Goal: Navigation & Orientation: Find specific page/section

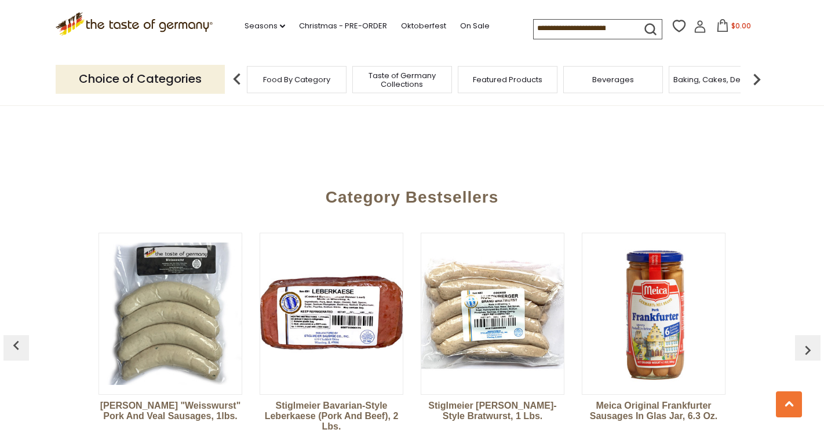
scroll to position [3107, 0]
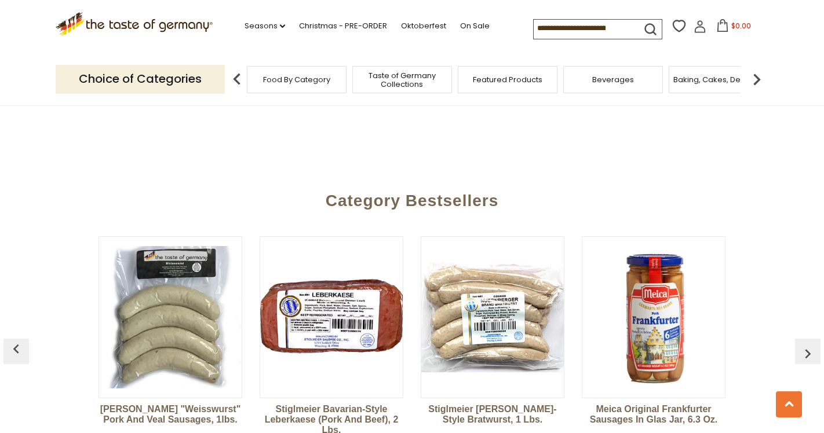
click at [807, 345] on img "button" at bounding box center [808, 354] width 19 height 19
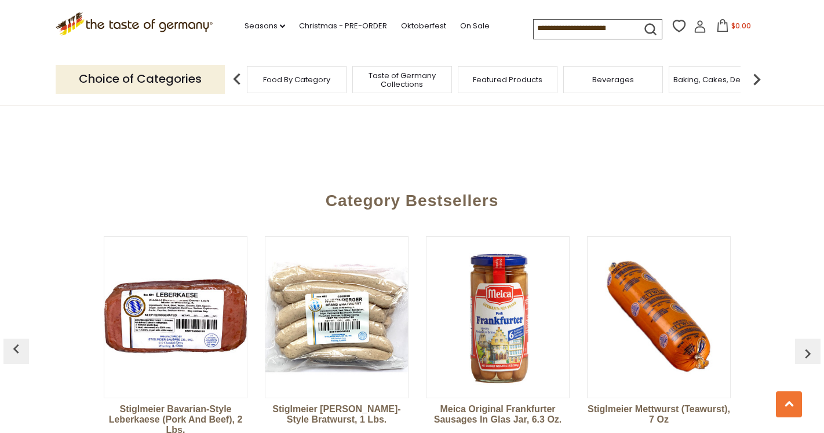
scroll to position [0, 161]
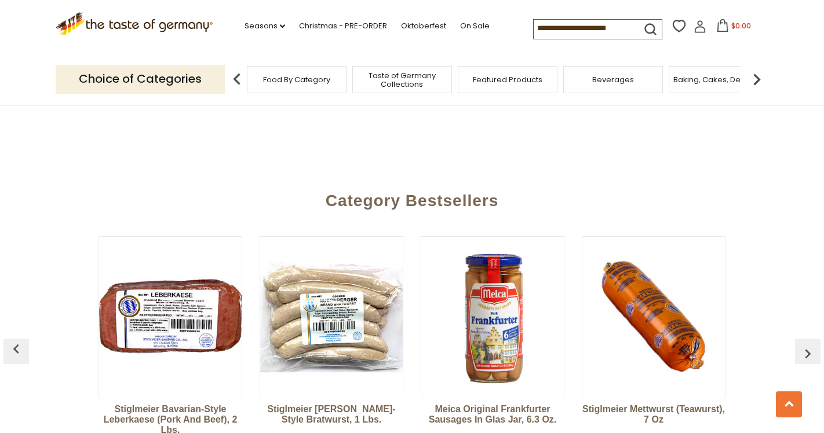
click at [807, 345] on img "button" at bounding box center [808, 354] width 19 height 19
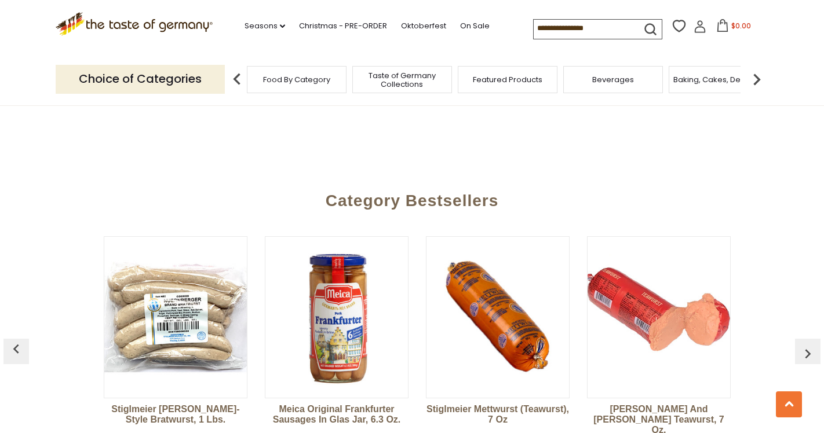
scroll to position [0, 322]
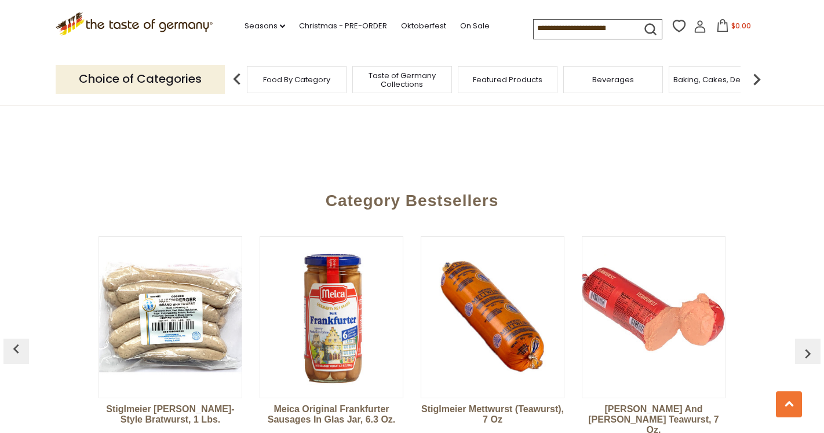
click at [807, 345] on img "button" at bounding box center [808, 354] width 19 height 19
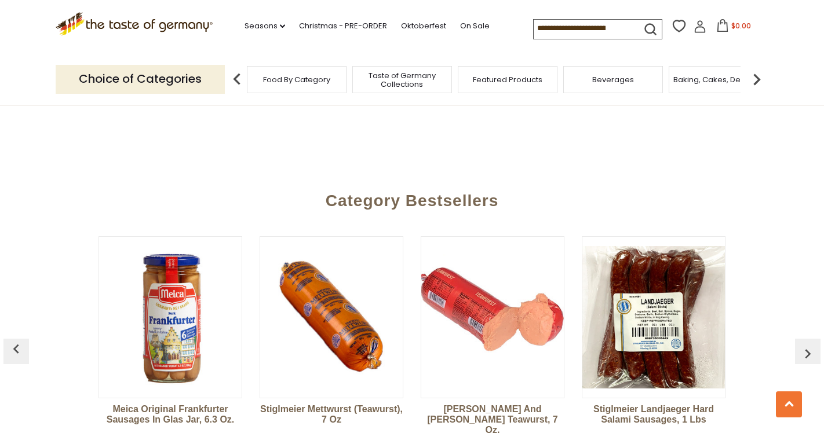
click at [807, 345] on img "button" at bounding box center [808, 354] width 19 height 19
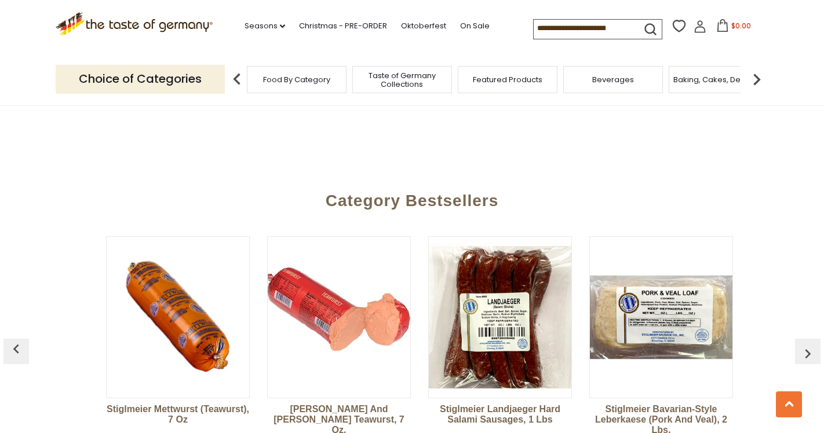
scroll to position [0, 644]
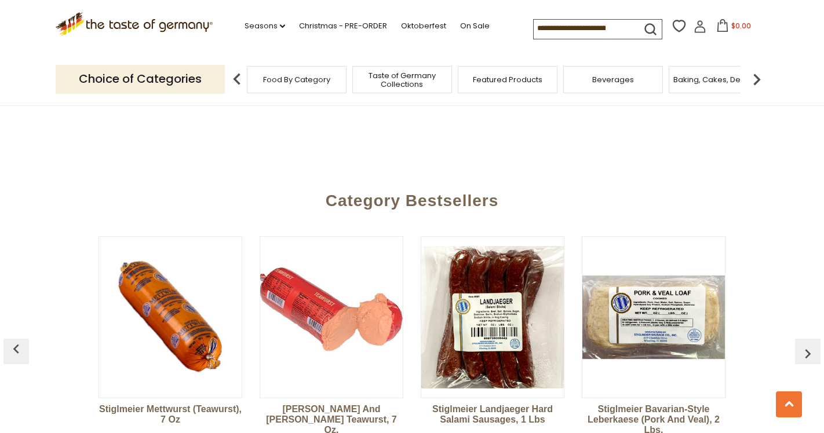
click at [807, 345] on img "button" at bounding box center [808, 354] width 19 height 19
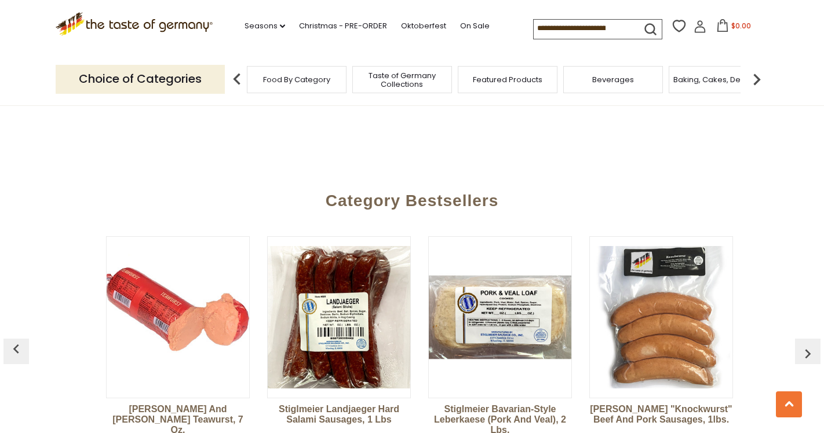
scroll to position [0, 806]
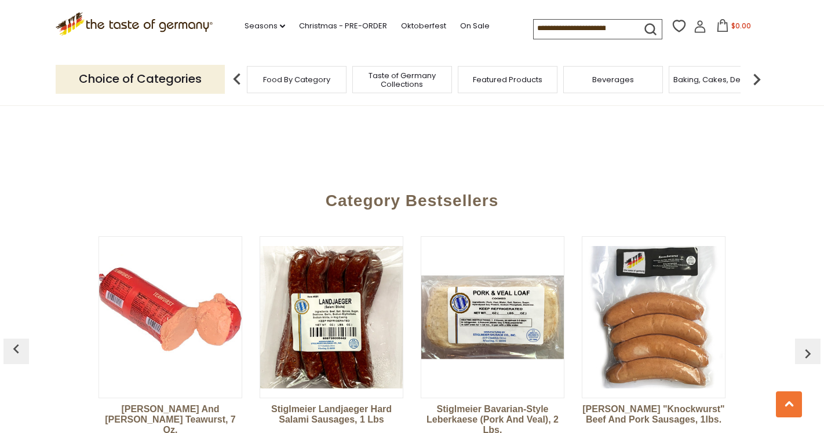
click at [808, 345] on img "button" at bounding box center [808, 354] width 19 height 19
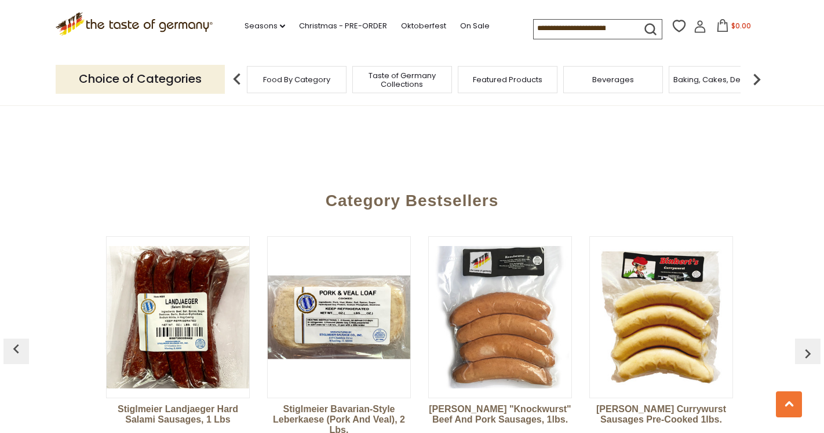
scroll to position [0, 967]
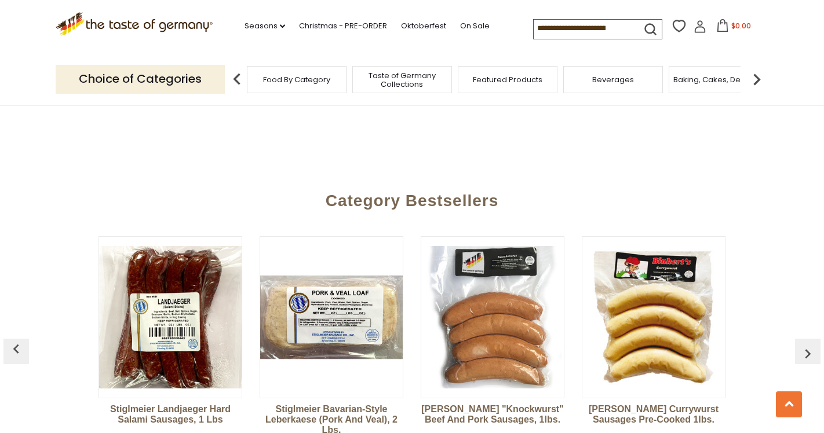
click at [808, 345] on img "button" at bounding box center [808, 354] width 19 height 19
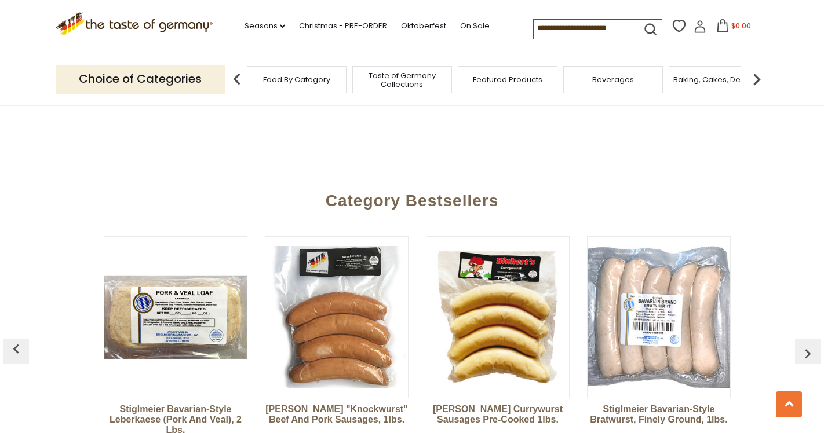
scroll to position [0, 1128]
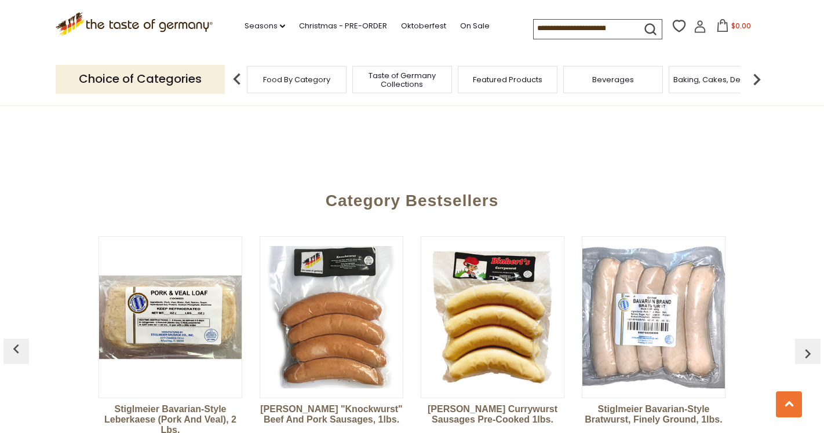
click at [808, 345] on img "button" at bounding box center [808, 354] width 19 height 19
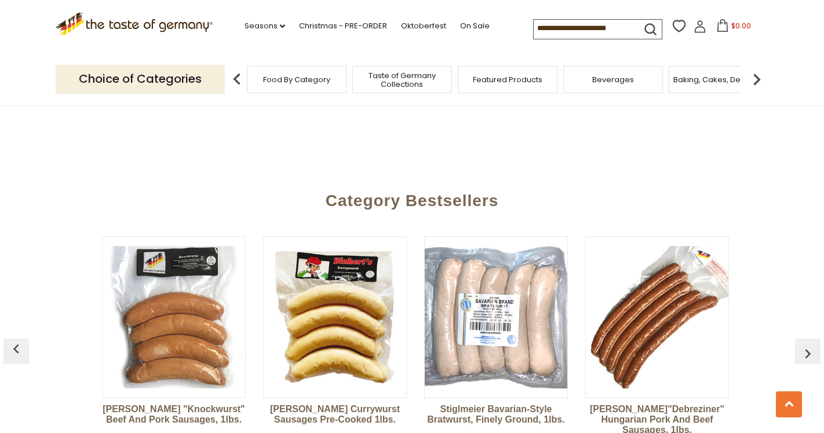
scroll to position [0, 1289]
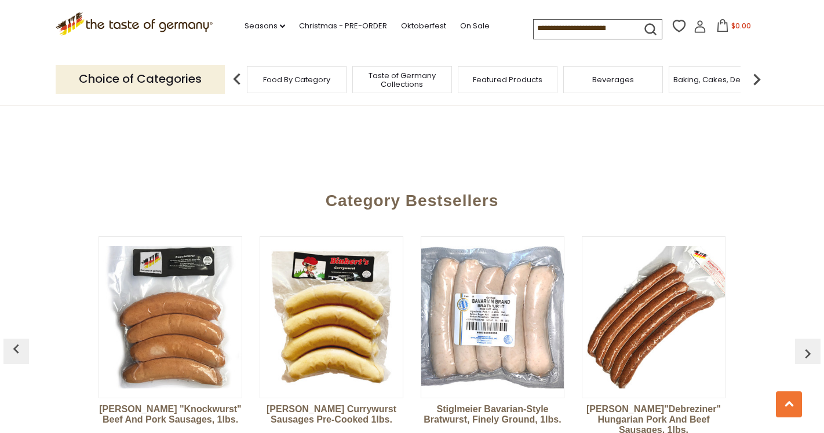
click at [808, 345] on img "button" at bounding box center [808, 354] width 19 height 19
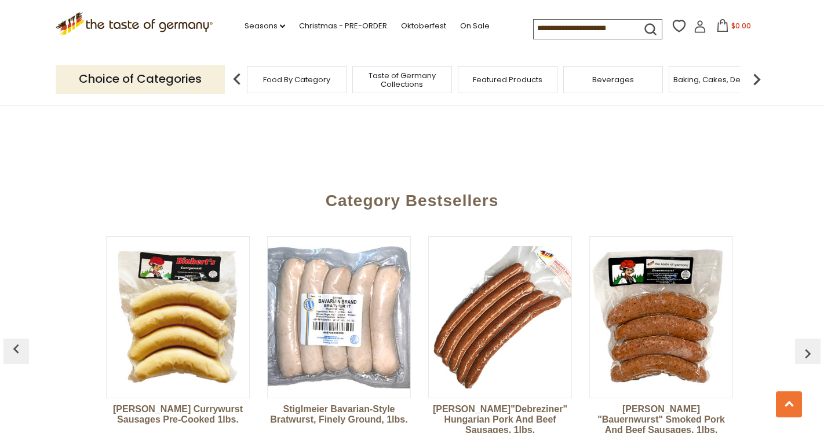
scroll to position [0, 1450]
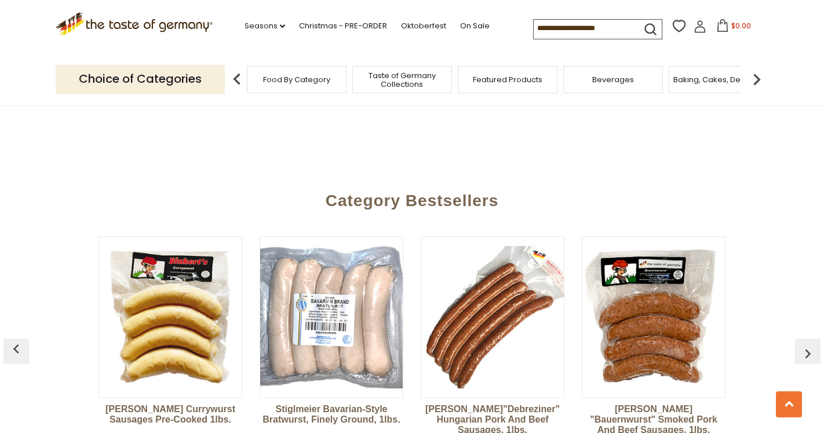
click at [808, 345] on img "button" at bounding box center [808, 354] width 19 height 19
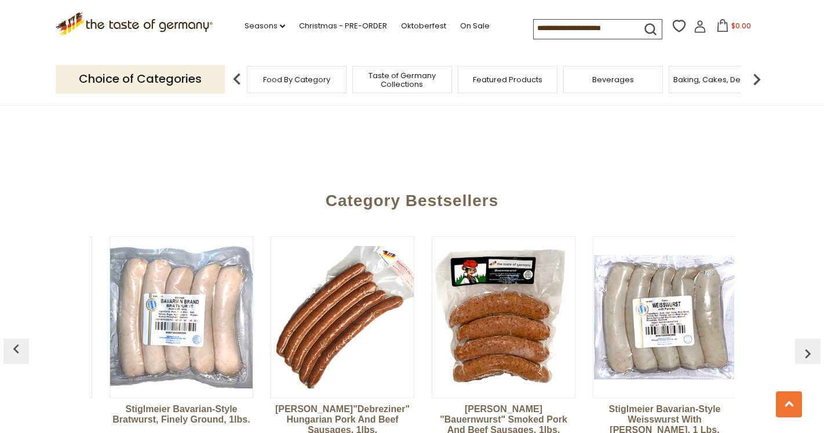
scroll to position [0, 1611]
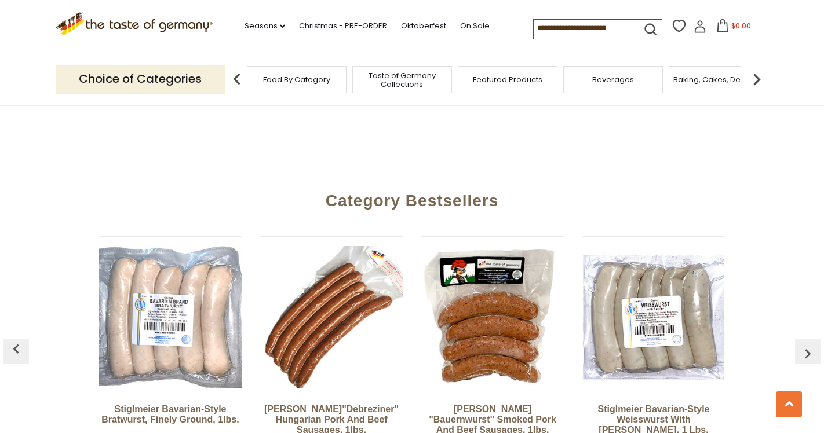
click at [808, 345] on img "button" at bounding box center [808, 354] width 19 height 19
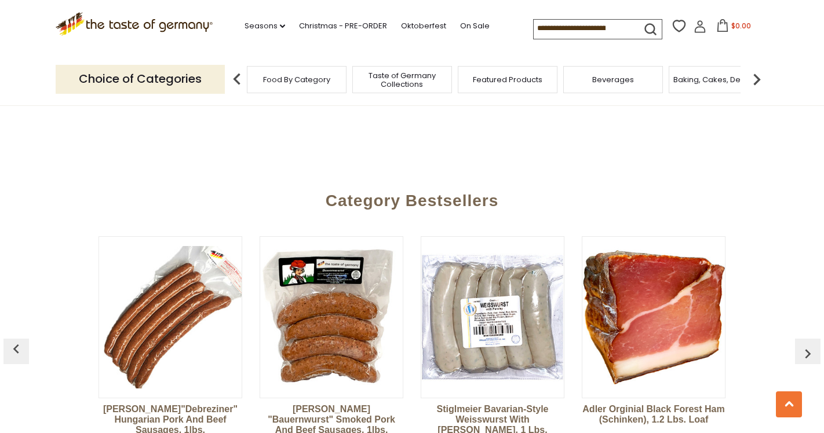
click at [808, 345] on img "button" at bounding box center [808, 354] width 19 height 19
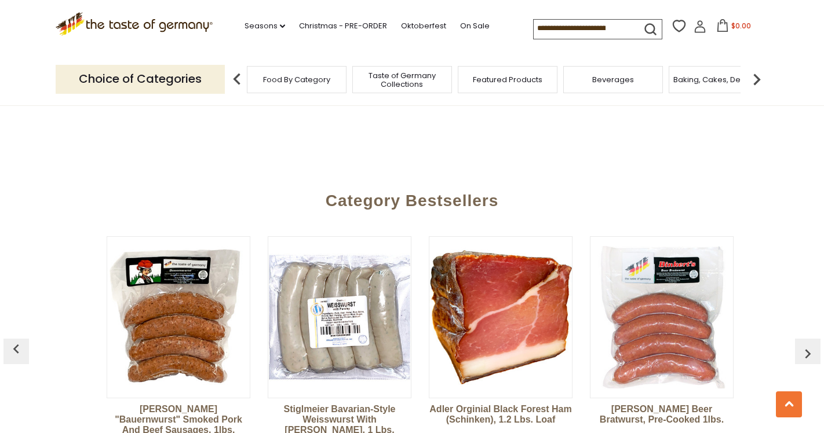
scroll to position [0, 1933]
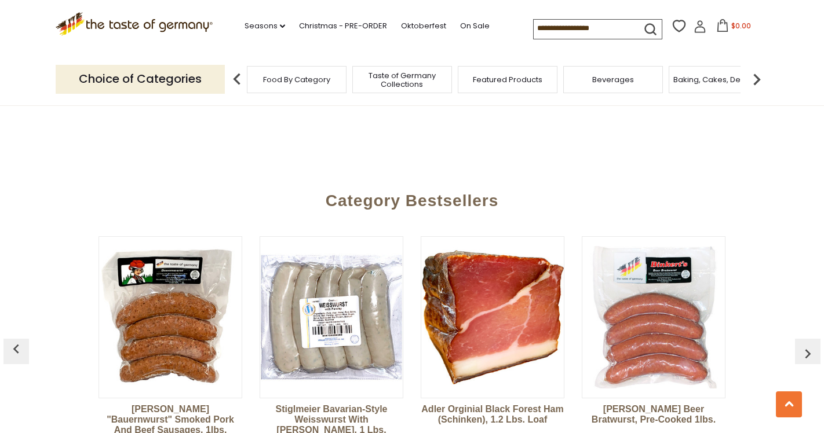
click at [808, 345] on img "button" at bounding box center [808, 354] width 19 height 19
click at [19, 340] on img "button" at bounding box center [16, 349] width 19 height 19
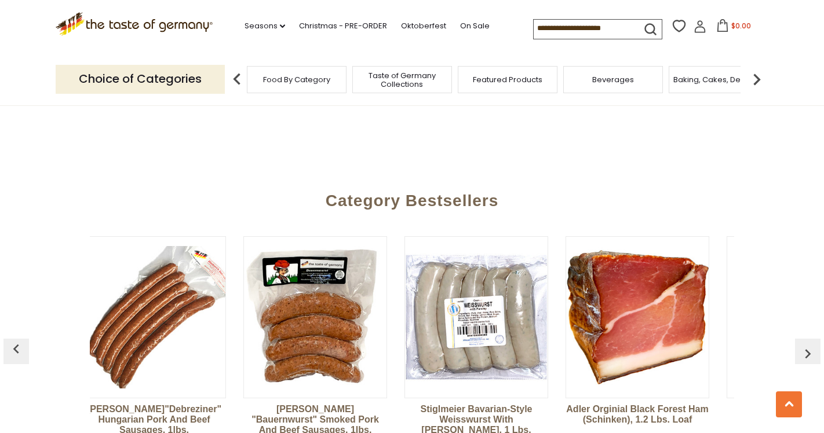
click at [19, 340] on img "button" at bounding box center [16, 349] width 19 height 19
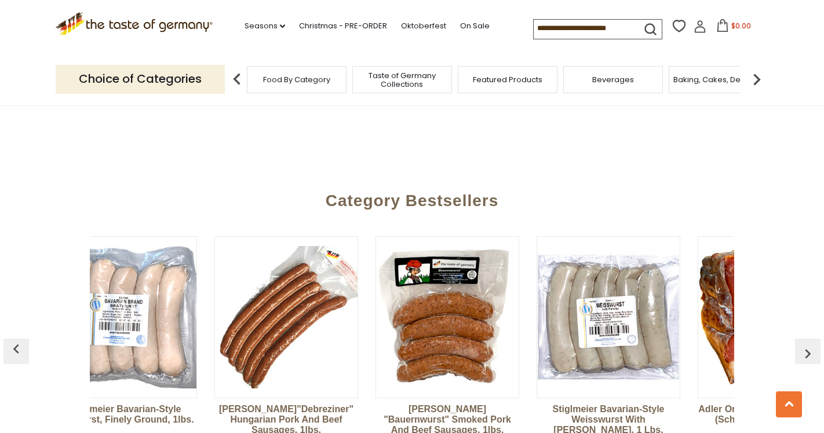
click at [19, 340] on img "button" at bounding box center [16, 349] width 19 height 19
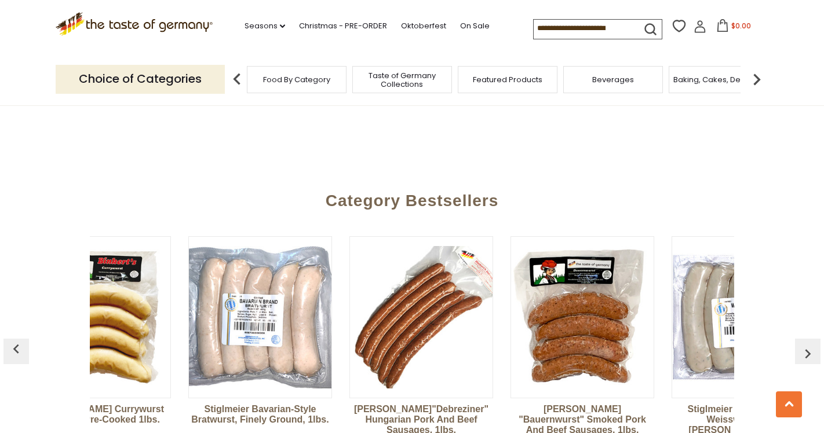
click at [19, 340] on img "button" at bounding box center [16, 349] width 19 height 19
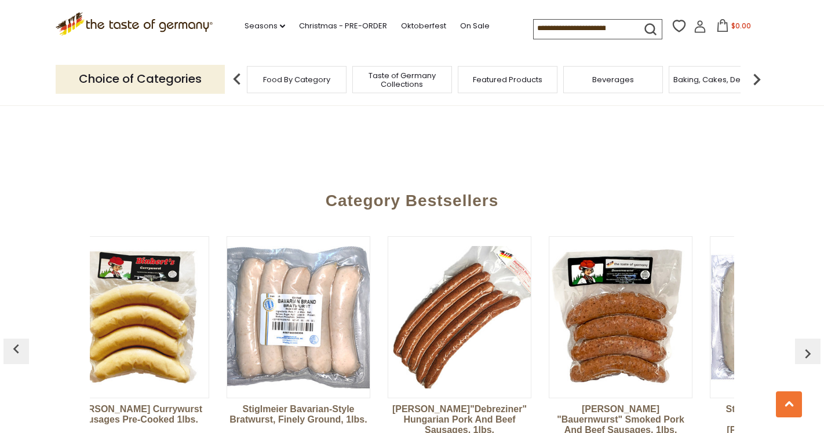
click at [19, 340] on img "button" at bounding box center [16, 349] width 19 height 19
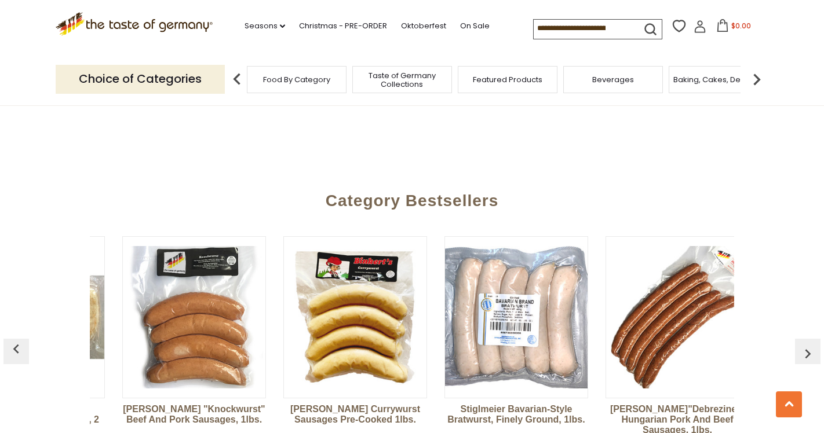
click at [19, 340] on img "button" at bounding box center [16, 349] width 19 height 19
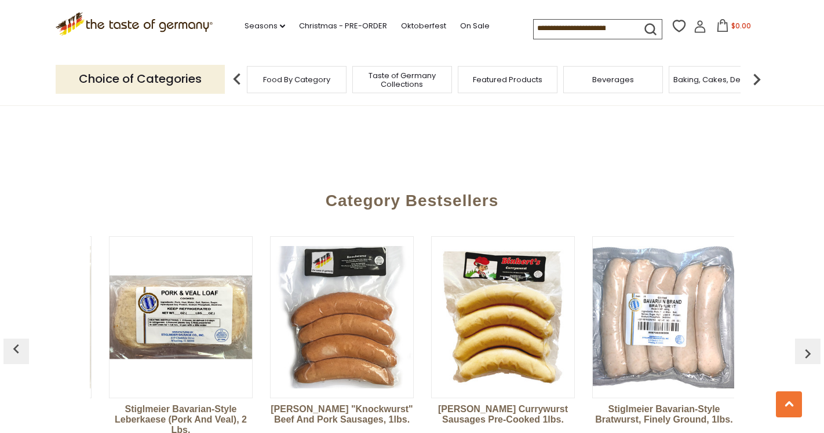
click at [19, 340] on img "button" at bounding box center [16, 349] width 19 height 19
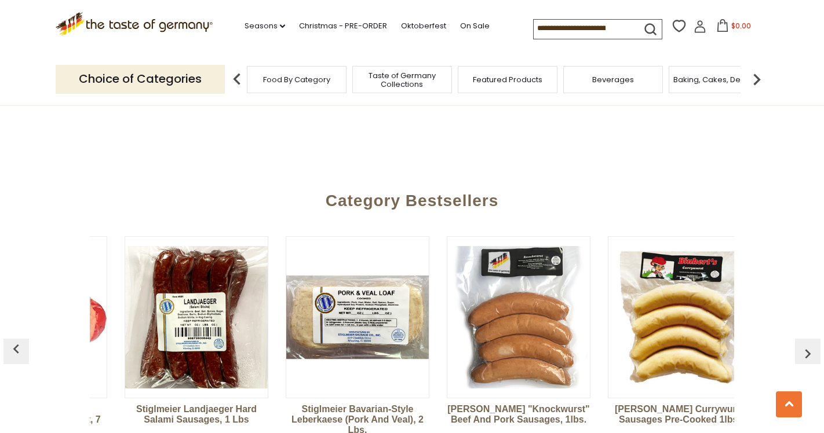
click at [19, 340] on img "button" at bounding box center [16, 349] width 19 height 19
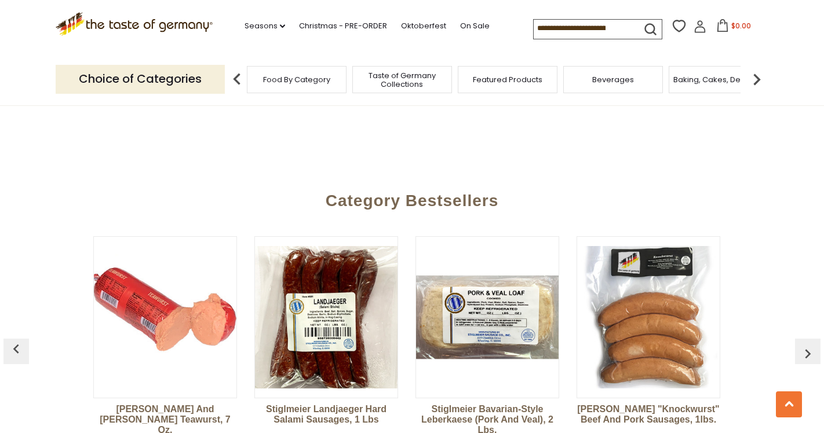
click at [19, 340] on img "button" at bounding box center [16, 349] width 19 height 19
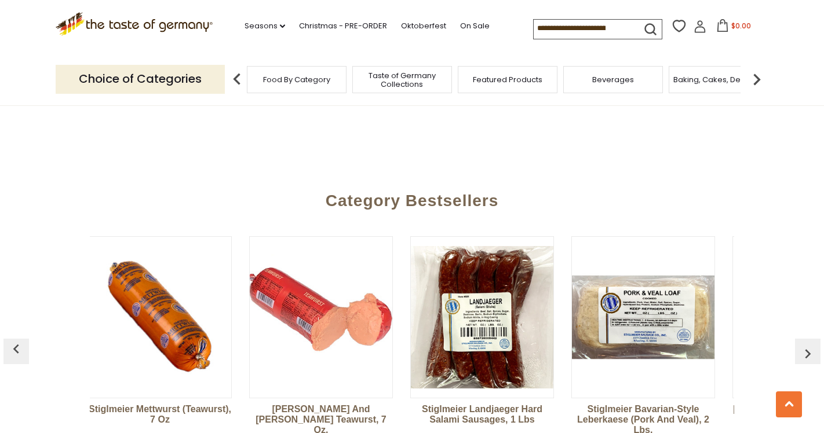
click at [19, 340] on img "button" at bounding box center [16, 349] width 19 height 19
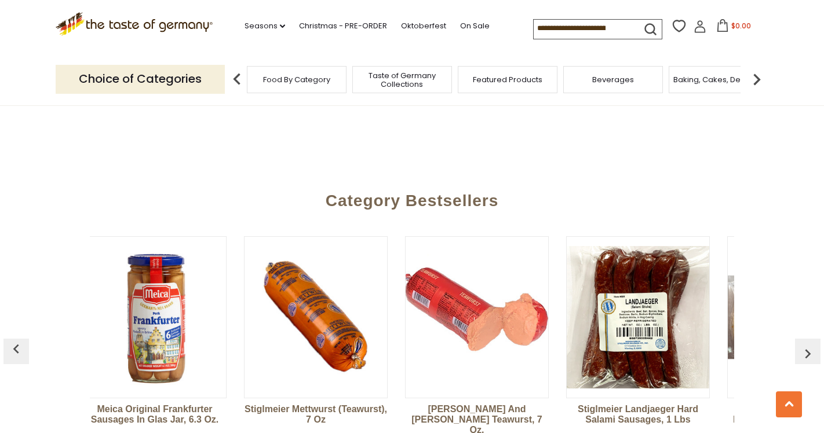
click at [19, 340] on img "button" at bounding box center [16, 349] width 19 height 19
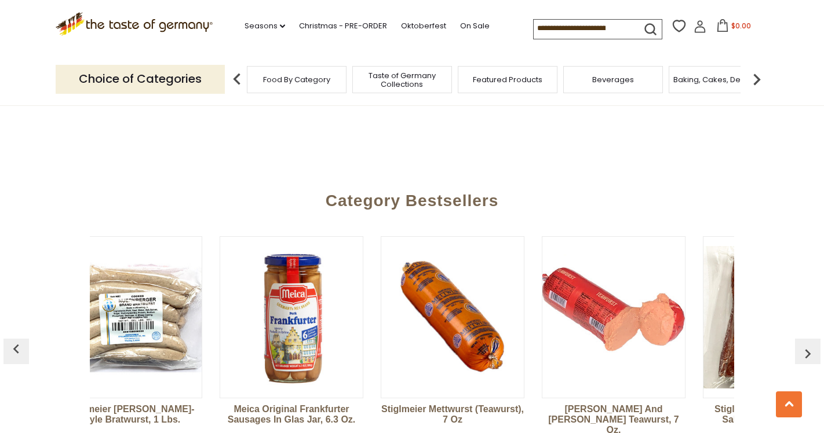
click at [19, 340] on img "button" at bounding box center [16, 349] width 19 height 19
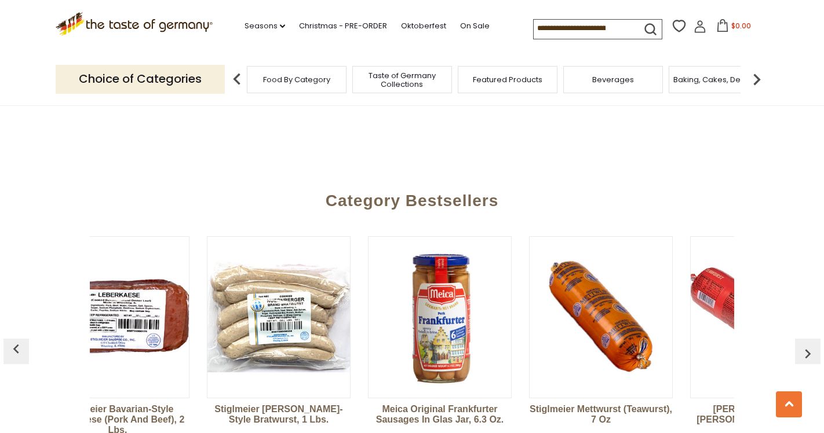
click at [19, 340] on img "button" at bounding box center [16, 349] width 19 height 19
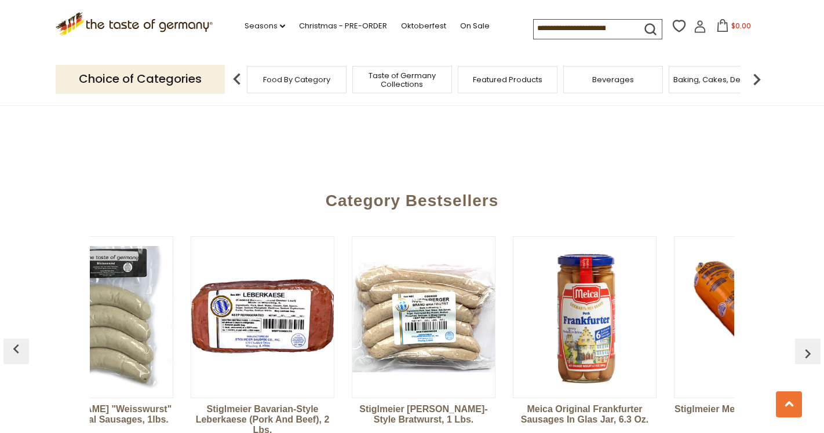
click at [19, 340] on img "button" at bounding box center [16, 349] width 19 height 19
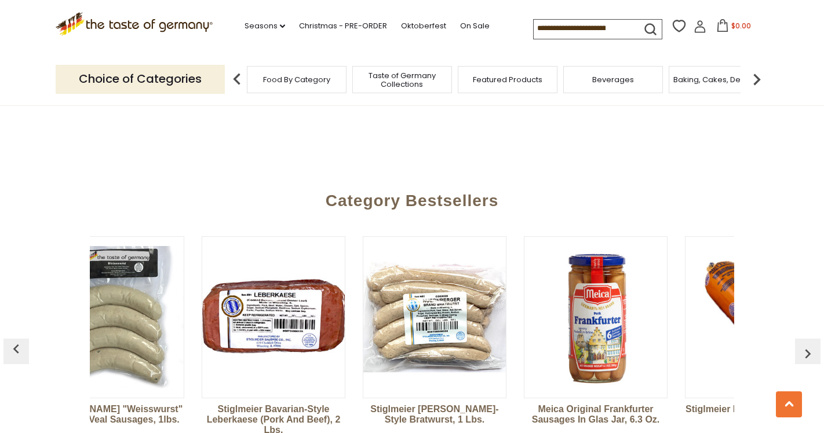
scroll to position [0, 3]
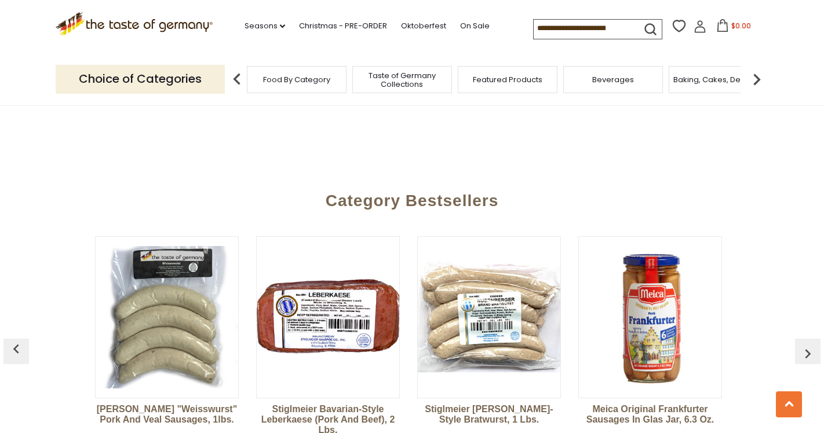
click at [20, 340] on img "button" at bounding box center [16, 349] width 19 height 19
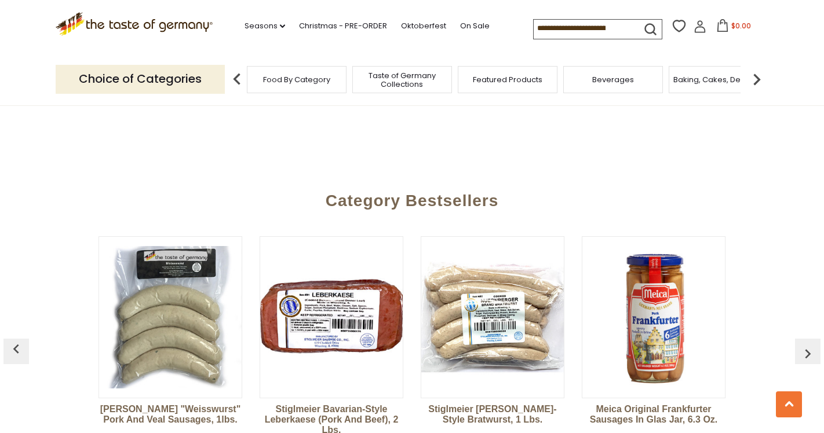
click at [20, 340] on img "button" at bounding box center [16, 349] width 19 height 19
click at [808, 345] on img "button" at bounding box center [808, 354] width 19 height 19
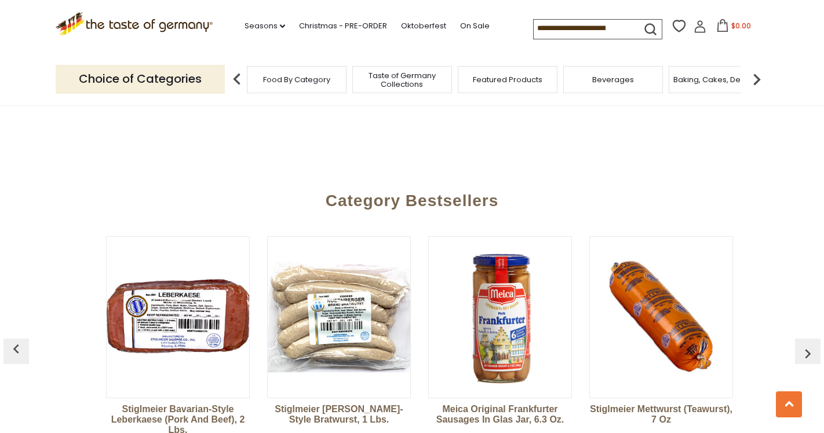
scroll to position [0, 161]
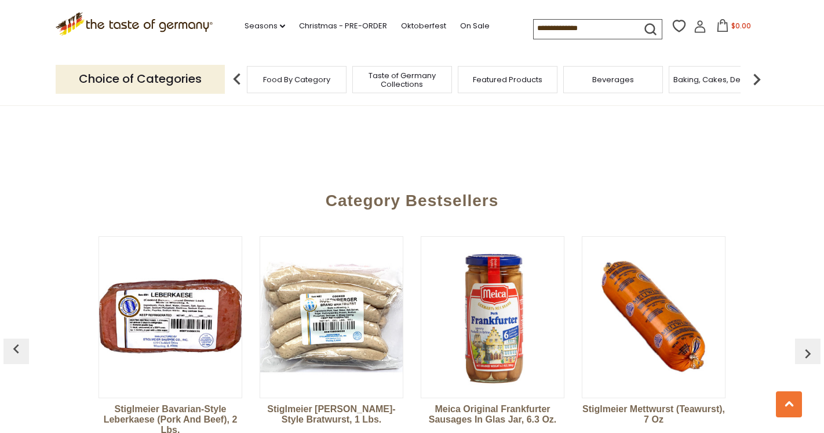
click at [808, 345] on img "button" at bounding box center [808, 354] width 19 height 19
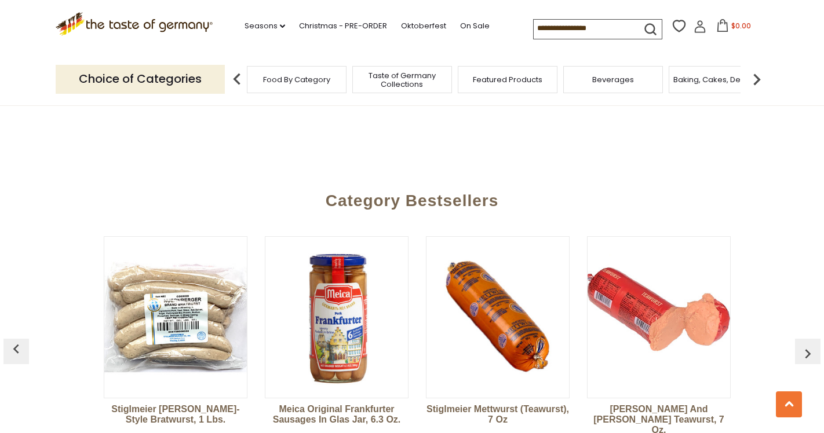
scroll to position [0, 322]
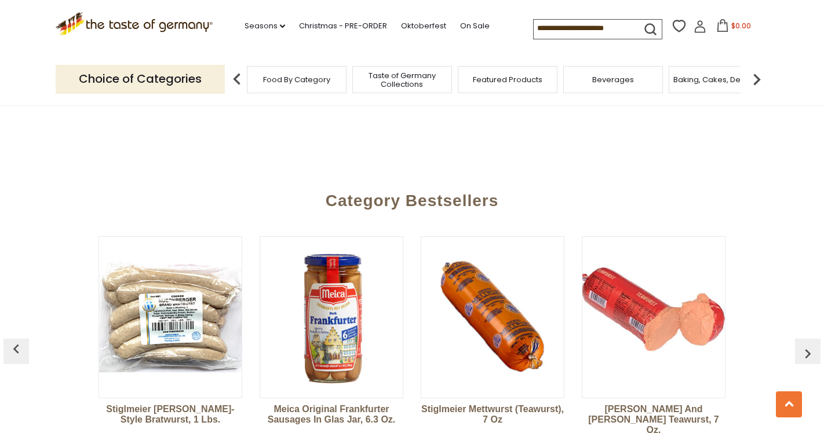
click at [809, 345] on img "button" at bounding box center [808, 354] width 19 height 19
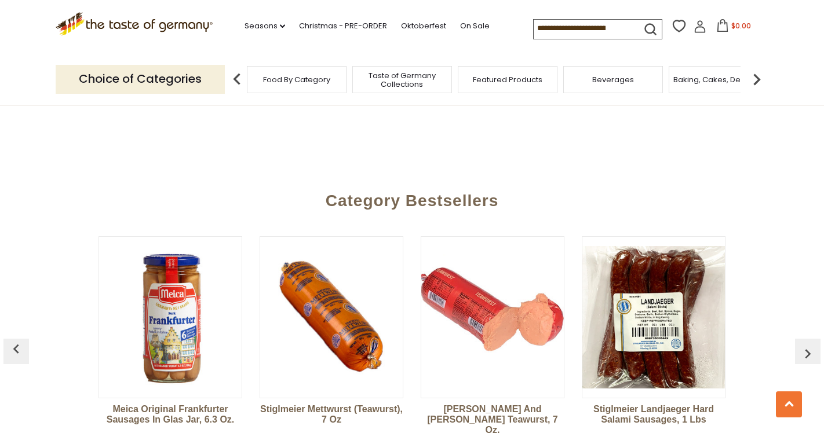
click at [809, 345] on img "button" at bounding box center [808, 354] width 19 height 19
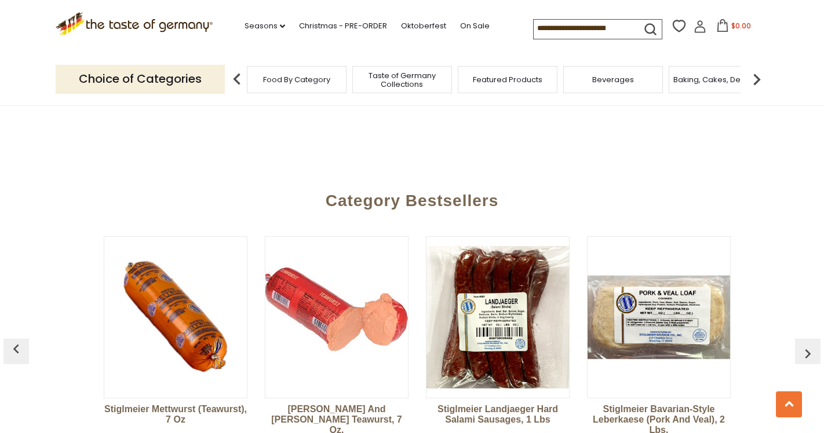
scroll to position [0, 644]
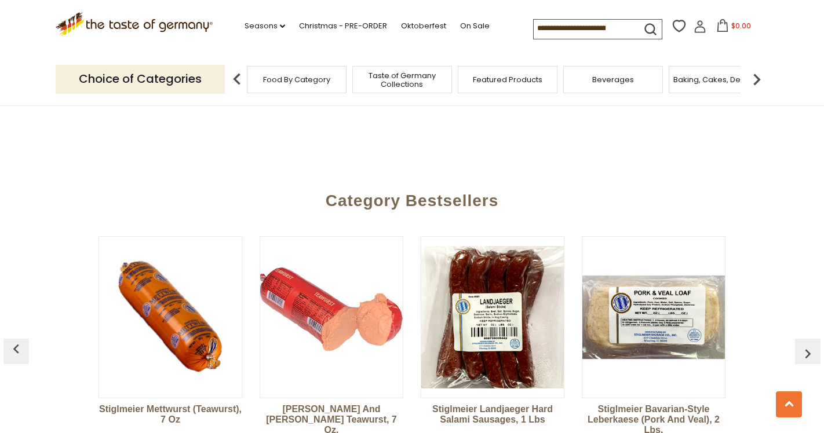
click at [19, 340] on img "button" at bounding box center [16, 349] width 19 height 19
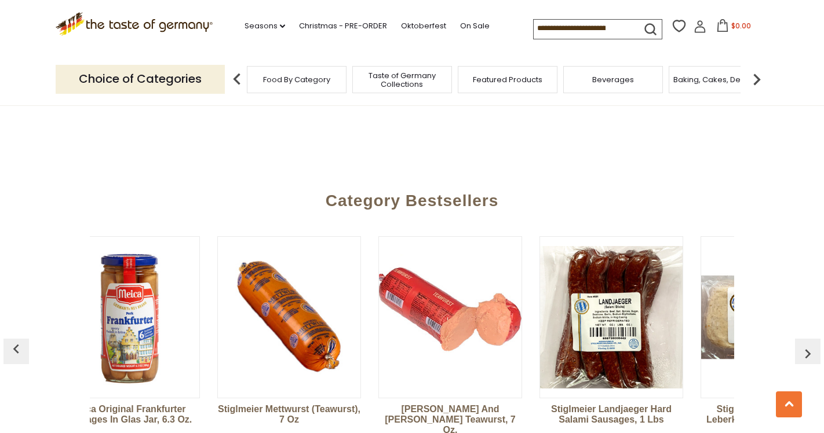
click at [19, 340] on img "button" at bounding box center [16, 349] width 19 height 19
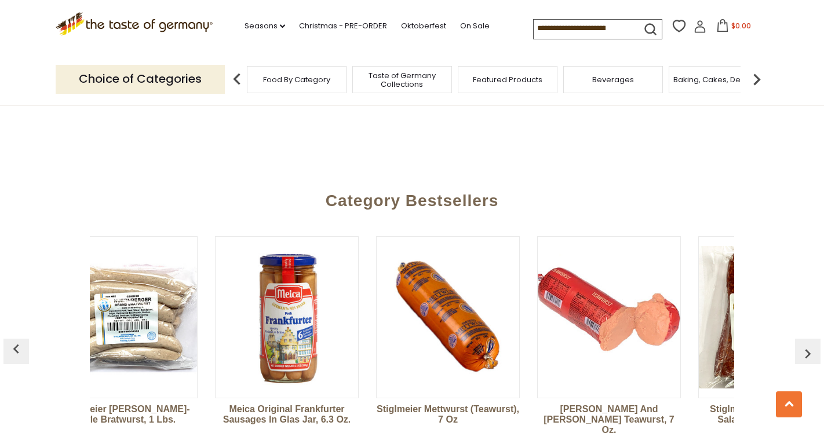
click at [19, 340] on img "button" at bounding box center [16, 349] width 19 height 19
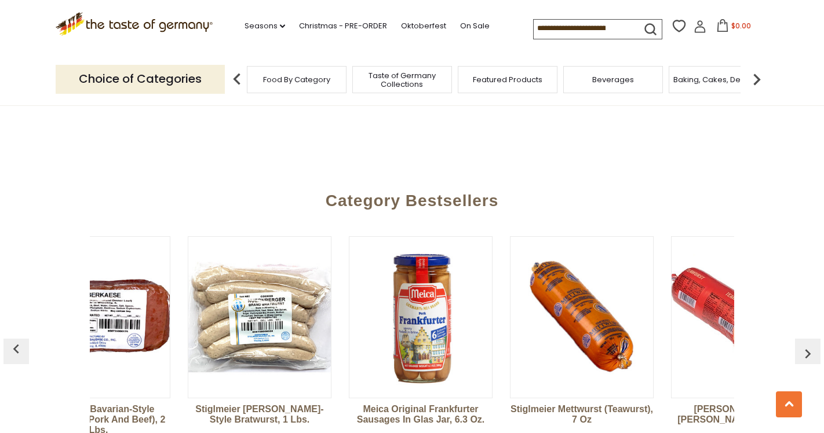
click at [20, 340] on img "button" at bounding box center [16, 349] width 19 height 19
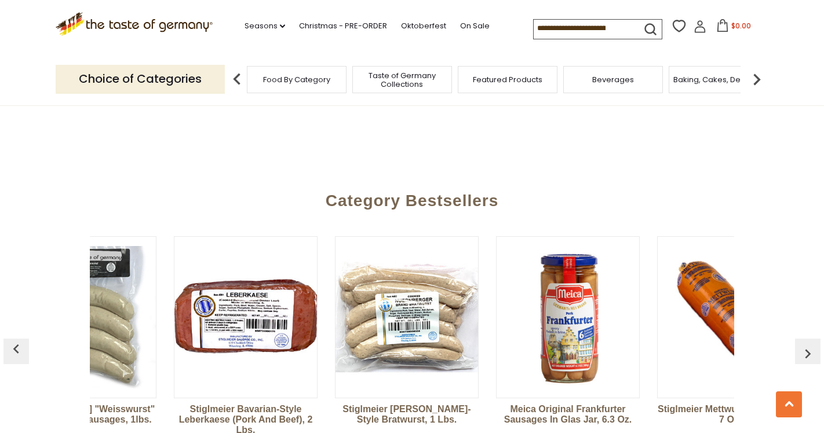
click at [20, 340] on img "button" at bounding box center [16, 349] width 19 height 19
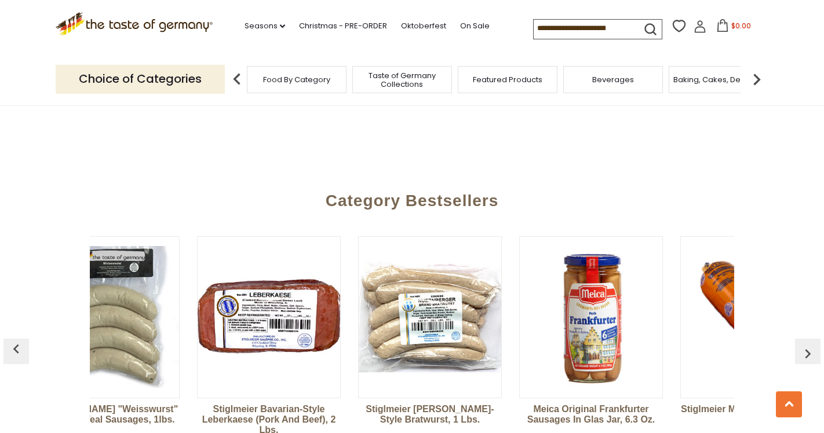
scroll to position [0, 3]
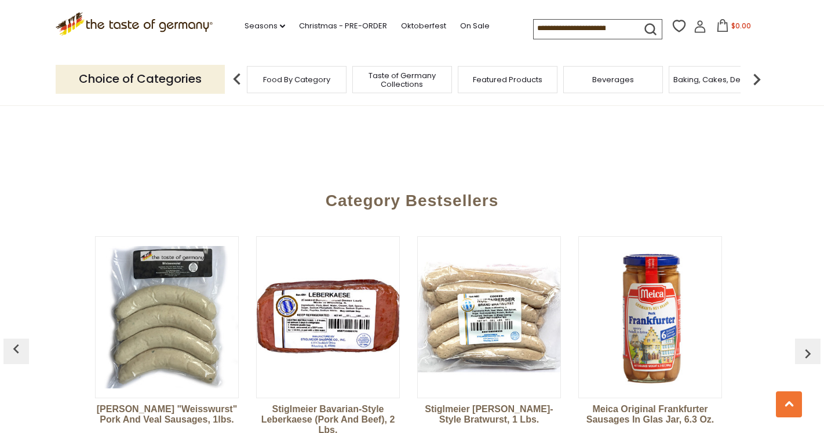
click at [20, 340] on img "button" at bounding box center [16, 349] width 19 height 19
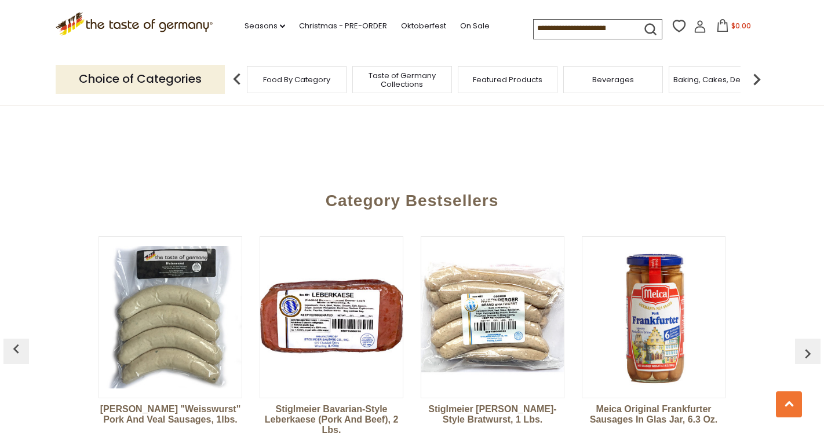
click at [21, 340] on img "button" at bounding box center [16, 349] width 19 height 19
drag, startPoint x: 392, startPoint y: 238, endPoint x: 658, endPoint y: 1, distance: 356.3
